Goal: Information Seeking & Learning: Learn about a topic

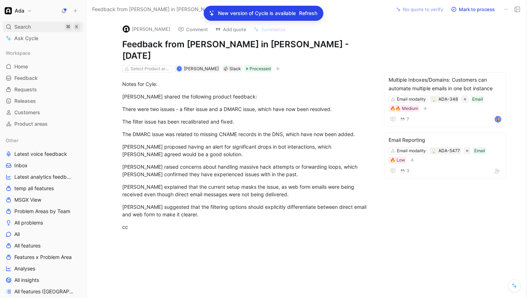
click at [30, 23] on span "Search" at bounding box center [22, 27] width 16 height 9
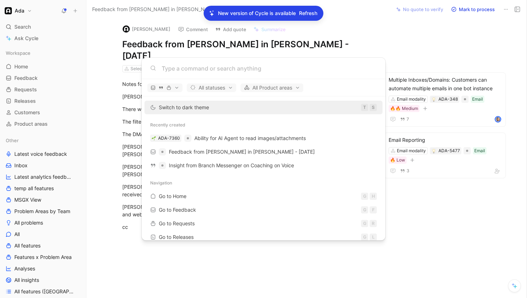
click at [49, 261] on body "Ada Search ⌘ K Ask Cycle Workspace Home G then H Feedback G then F Requests G t…" at bounding box center [263, 149] width 527 height 298
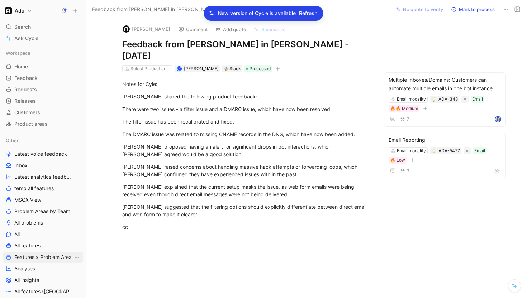
click at [51, 261] on link "Features x Problem Area" at bounding box center [43, 257] width 80 height 11
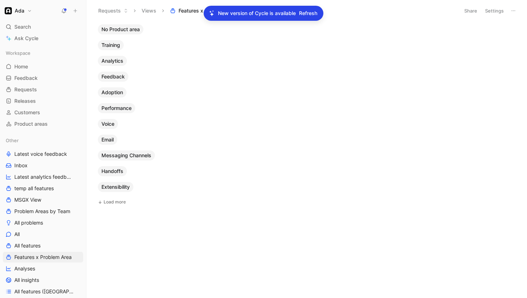
click at [109, 134] on div "Email" at bounding box center [107, 139] width 22 height 13
click at [109, 138] on span "Email" at bounding box center [107, 139] width 12 height 7
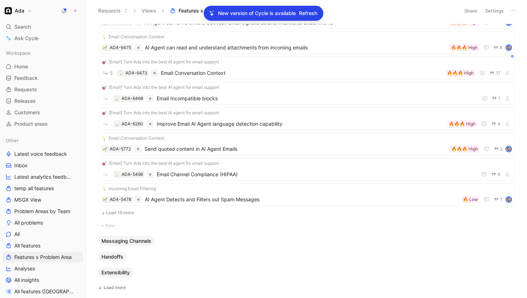
scroll to position [321, 0]
click at [130, 212] on button "Load 15 more" at bounding box center [307, 212] width 416 height 9
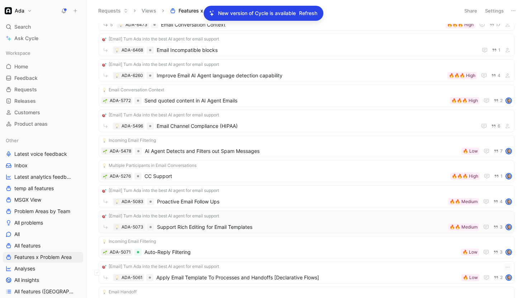
scroll to position [381, 0]
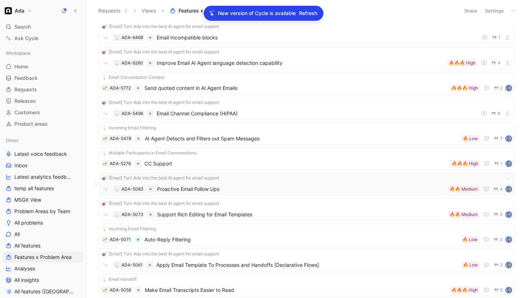
click at [291, 179] on div "[Email] Turn Ada into the best AI agent for email support" at bounding box center [306, 178] width 411 height 7
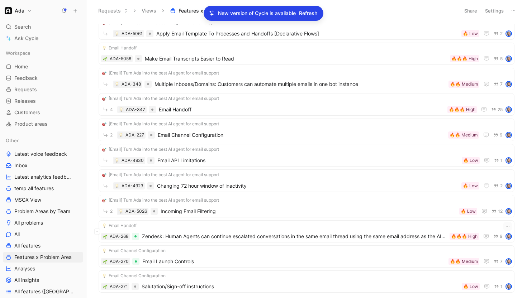
scroll to position [688, 0]
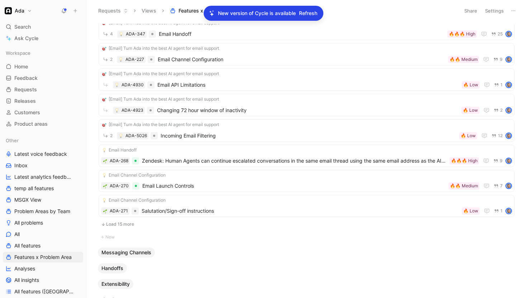
click at [121, 224] on button "Load 15 more" at bounding box center [307, 224] width 416 height 9
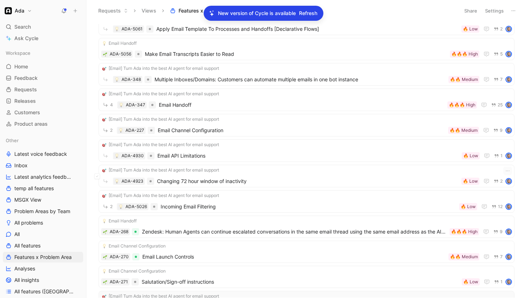
scroll to position [617, 0]
click at [269, 157] on span "Email API Limitations" at bounding box center [307, 156] width 301 height 9
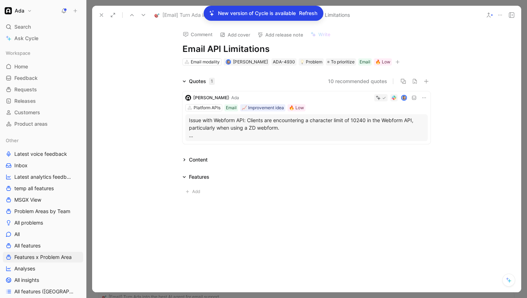
click at [99, 13] on icon at bounding box center [102, 15] width 6 height 6
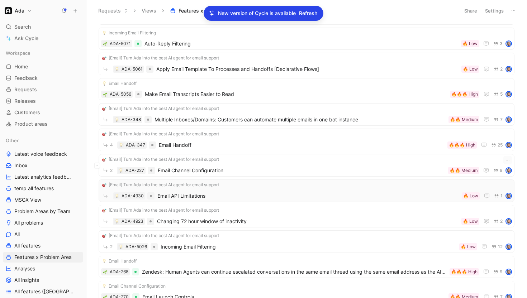
scroll to position [575, 0]
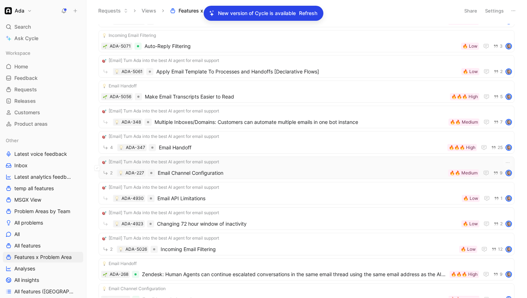
click at [276, 175] on span "Email Channel Configuration" at bounding box center [301, 173] width 287 height 9
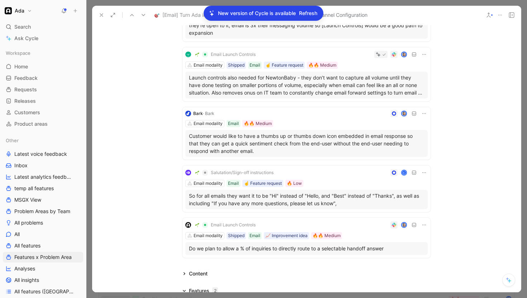
scroll to position [367, 0]
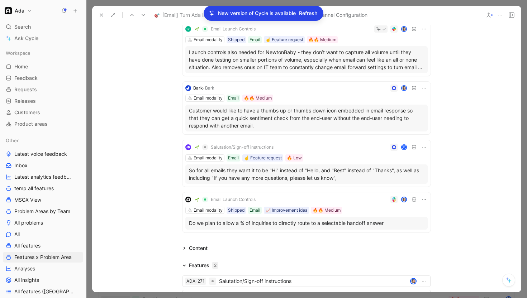
click at [101, 11] on button at bounding box center [101, 15] width 10 height 10
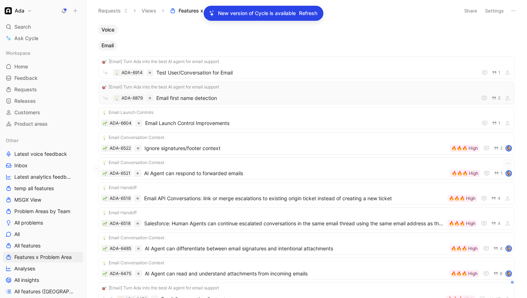
scroll to position [95, 0]
click at [278, 118] on div "Email Launch Controls ADA-6604 Email Launch Control Improvements 1" at bounding box center [306, 118] width 411 height 19
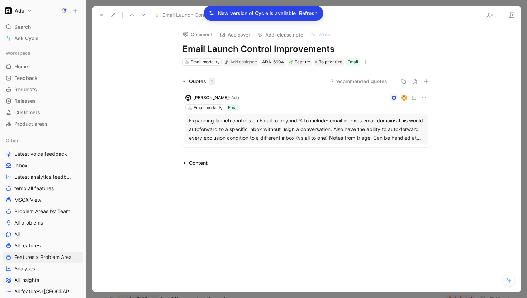
click at [357, 127] on div "Expanding launch controls on Email to beyond % to include: email inboxes email …" at bounding box center [306, 129] width 235 height 26
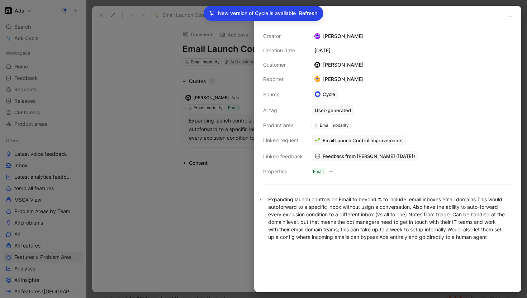
click at [357, 226] on div "Expanding launch controls on Email to beyond % to include: email inboxes email …" at bounding box center [387, 218] width 239 height 45
click at [388, 64] on div "Creator [PERSON_NAME] Creation date [DATE] Customer [PERSON_NAME] Reporter [PER…" at bounding box center [387, 104] width 249 height 144
click at [271, 90] on div "Source" at bounding box center [283, 94] width 40 height 9
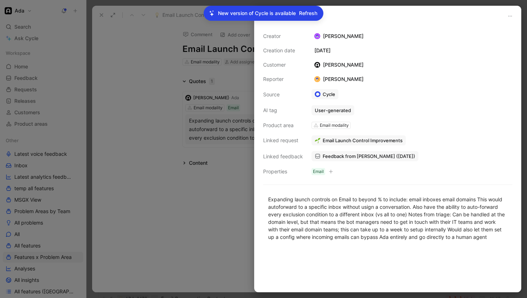
click at [225, 100] on div at bounding box center [263, 149] width 527 height 298
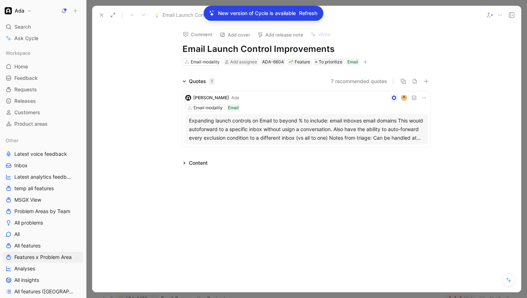
click at [500, 12] on icon at bounding box center [500, 15] width 6 height 6
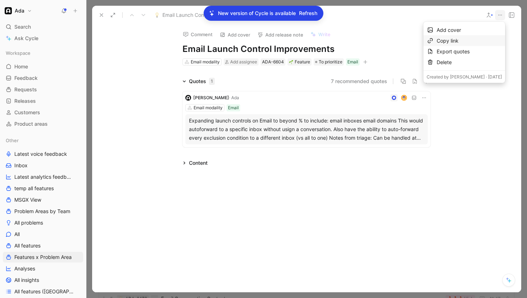
click at [449, 39] on div "Copy link" at bounding box center [469, 41] width 65 height 9
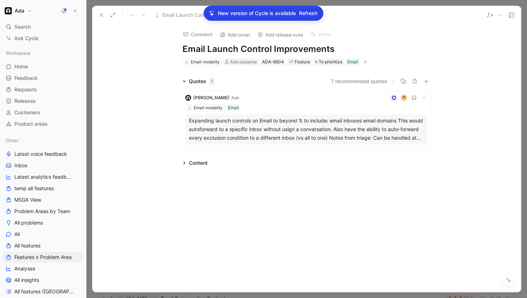
click at [101, 12] on icon at bounding box center [102, 15] width 6 height 6
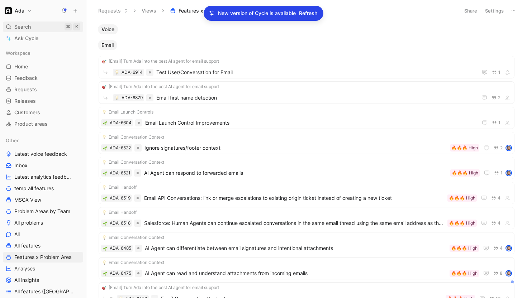
click at [49, 24] on div "Search ⌘ K" at bounding box center [43, 27] width 80 height 11
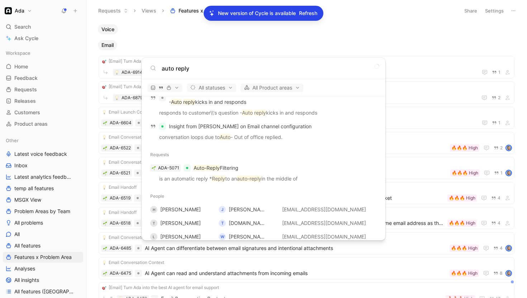
scroll to position [541, 0]
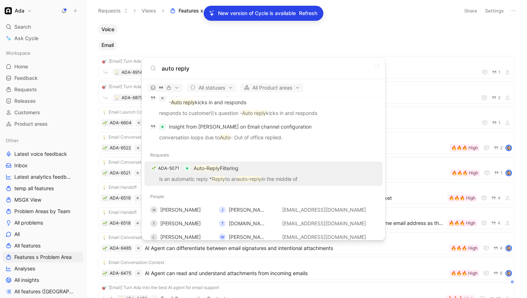
type input "auto reply"
click at [225, 173] on div "ADA-5071 Auto-Reply Filtering" at bounding box center [264, 168] width 234 height 13
